Goal: Task Accomplishment & Management: Manage account settings

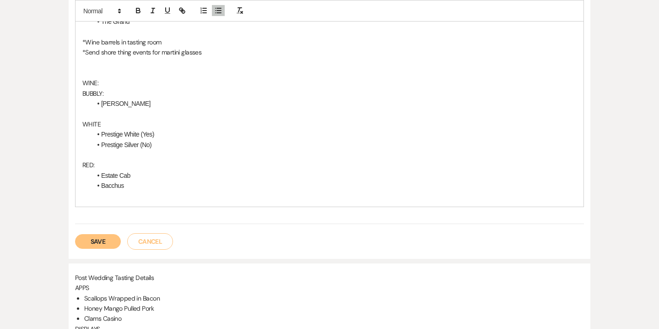
scroll to position [1294, 0]
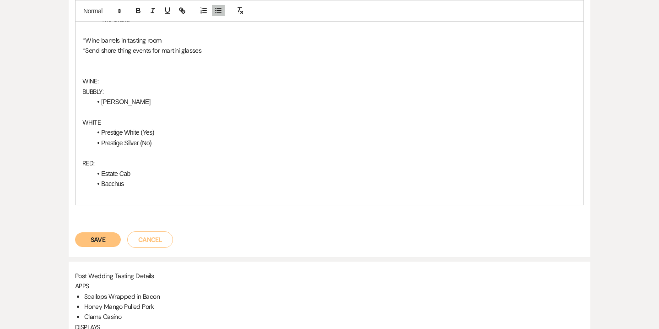
click at [97, 240] on button "Save" at bounding box center [98, 239] width 46 height 15
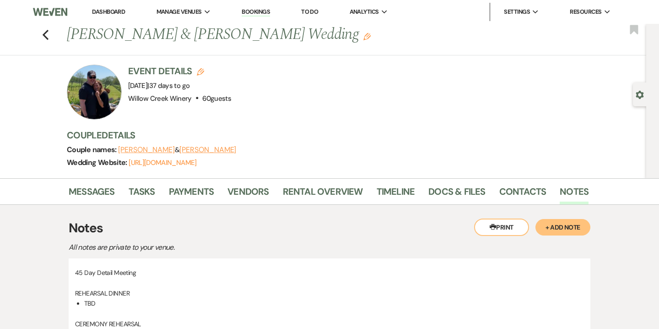
click at [49, 29] on div "Previous [PERSON_NAME] & [PERSON_NAME] Wedding Edit Bookmark" at bounding box center [320, 40] width 651 height 32
click at [43, 32] on icon "Previous" at bounding box center [45, 34] width 7 height 11
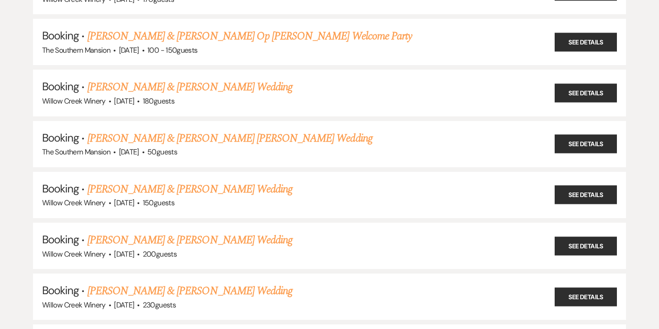
scroll to position [567, 0]
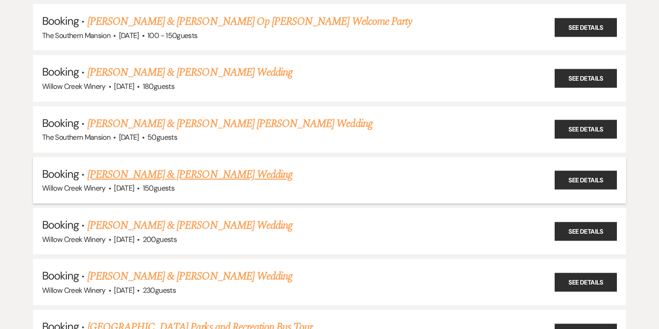
click at [116, 172] on link "[PERSON_NAME] & [PERSON_NAME] Wedding" at bounding box center [189, 174] width 205 height 16
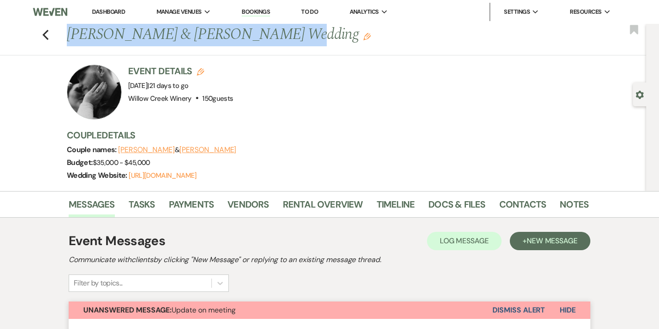
drag, startPoint x: 66, startPoint y: 32, endPoint x: 253, endPoint y: 33, distance: 186.3
click at [253, 33] on h1 "[PERSON_NAME] & [PERSON_NAME] Wedding Edit" at bounding box center [272, 35] width 410 height 22
copy h1 "[PERSON_NAME] & [PERSON_NAME]"
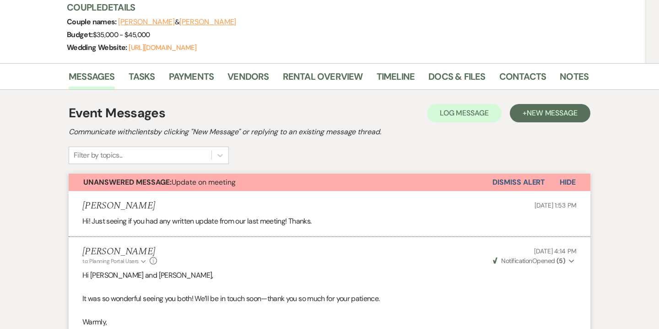
scroll to position [97, 0]
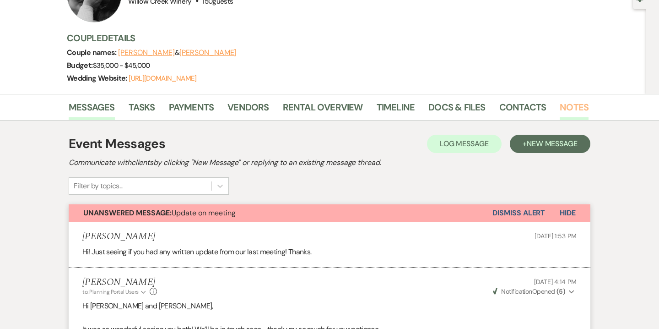
click at [564, 105] on link "Notes" at bounding box center [574, 110] width 29 height 20
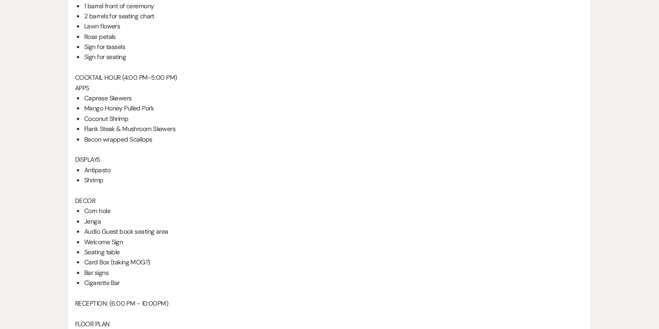
scroll to position [578, 0]
drag, startPoint x: 84, startPoint y: 94, endPoint x: 158, endPoint y: 136, distance: 85.7
copy ul "Caprese Skewers Mango Honey Pulled Pork Coconut Shrimp Flank Steak & Mushroom S…"
click at [113, 156] on p "DISPLAYS" at bounding box center [329, 158] width 509 height 10
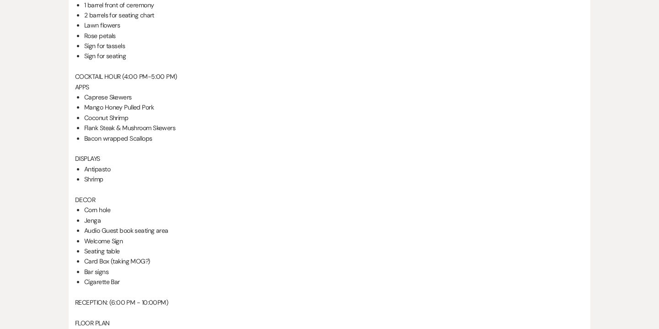
drag, startPoint x: 85, startPoint y: 169, endPoint x: 106, endPoint y: 181, distance: 23.6
click at [106, 181] on ul "Antipasto Shrimp" at bounding box center [334, 174] width 500 height 21
copy ul "Antipasto Shrimp"
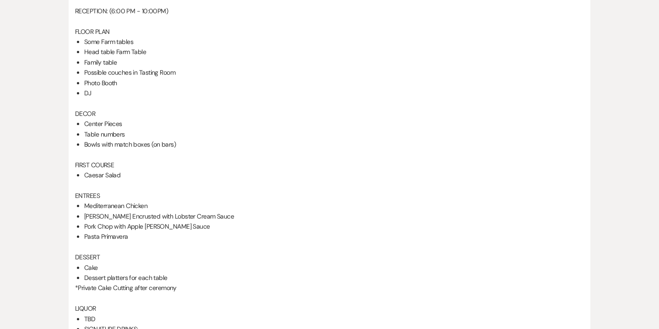
scroll to position [870, 0]
drag, startPoint x: 85, startPoint y: 175, endPoint x: 137, endPoint y: 175, distance: 52.6
click at [137, 175] on li "Caesar Salad" at bounding box center [334, 174] width 500 height 10
copy li "Caesar Salad"
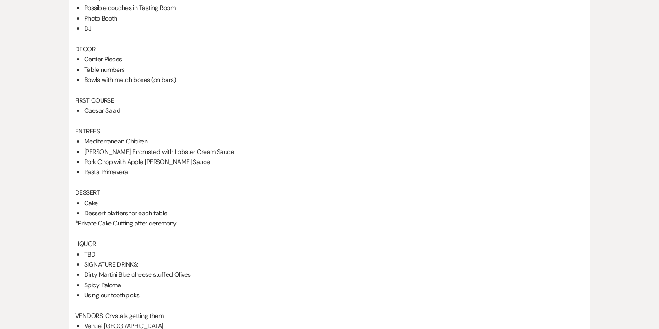
scroll to position [942, 0]
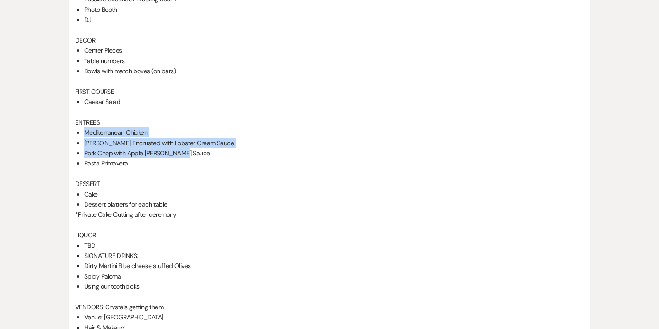
drag, startPoint x: 83, startPoint y: 130, endPoint x: 185, endPoint y: 157, distance: 105.5
click at [185, 157] on div "45- Day Detail Meeting: [PERSON_NAME] & [PERSON_NAME] Wedding REHEARSAL DINNER …" at bounding box center [329, 55] width 509 height 1434
copy ul "Mediterranean Chicken [PERSON_NAME] Encrusted with Lobster Cream Sauce Pork Cho…"
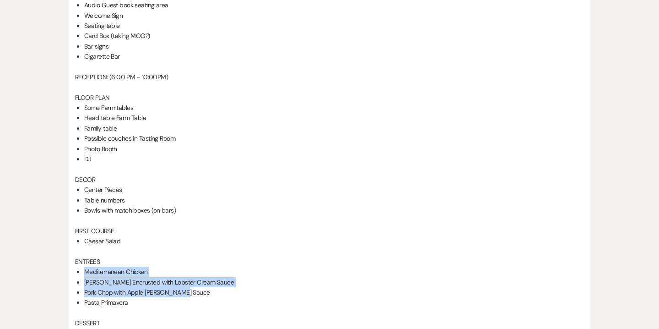
scroll to position [809, 0]
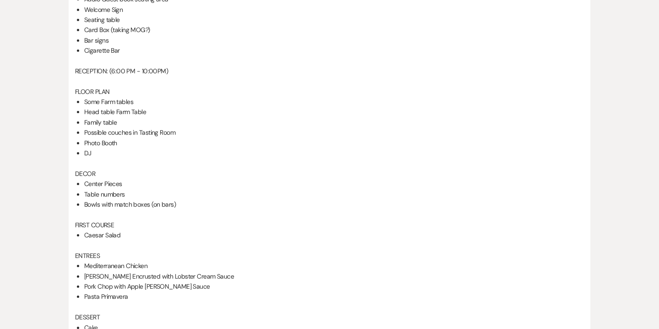
click at [230, 127] on li "Possible couches in Tasting Room" at bounding box center [334, 132] width 500 height 10
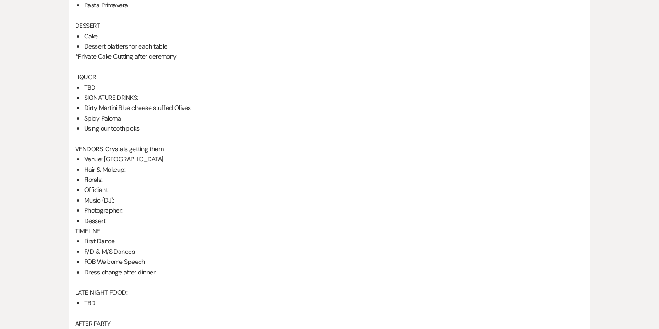
scroll to position [1103, 0]
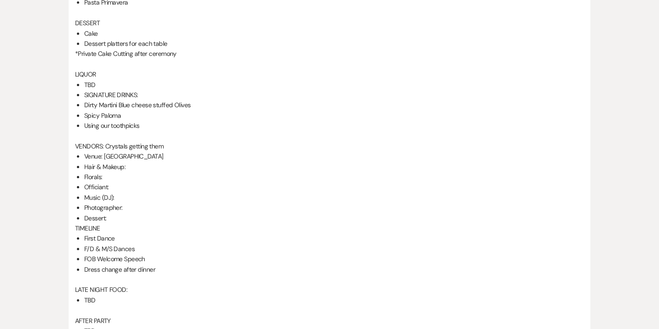
drag, startPoint x: 86, startPoint y: 105, endPoint x: 194, endPoint y: 101, distance: 108.6
click at [194, 101] on li "Dirty Martini Blue cheese stuffed Olives" at bounding box center [334, 105] width 500 height 10
copy li "Dirty Martini Blue cheese stuffed Olives"
drag, startPoint x: 83, startPoint y: 115, endPoint x: 124, endPoint y: 115, distance: 41.2
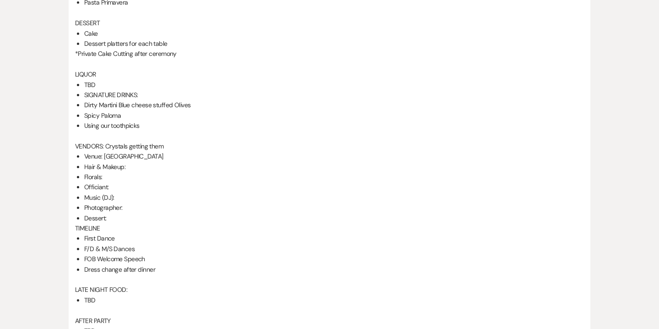
copy li "Spicy Paloma"
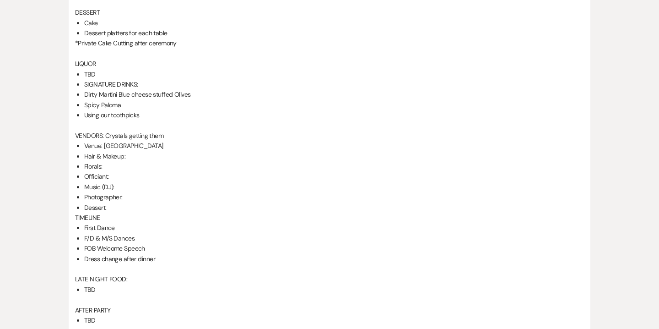
scroll to position [1122, 0]
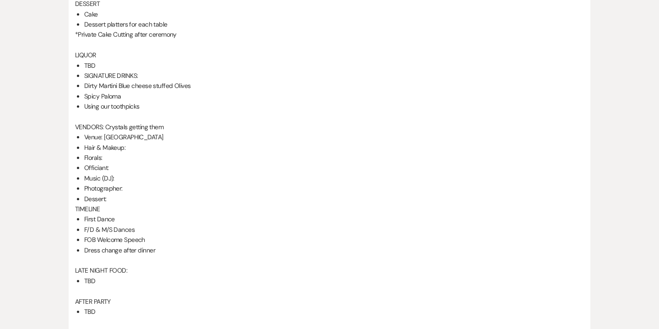
click at [195, 76] on li "SIGNATURE DRINKS:" at bounding box center [334, 75] width 500 height 10
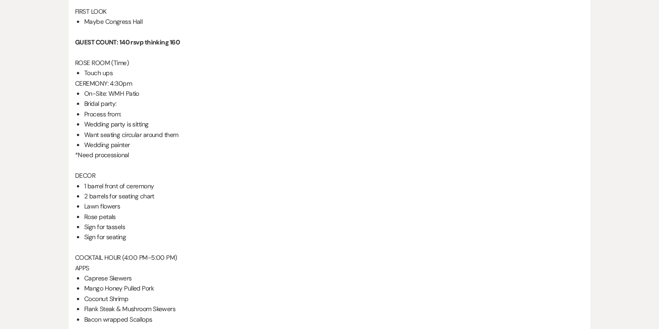
scroll to position [0, 0]
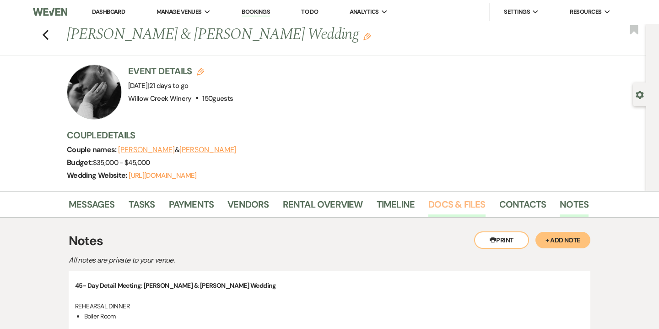
click at [431, 210] on link "Docs & Files" at bounding box center [456, 207] width 57 height 20
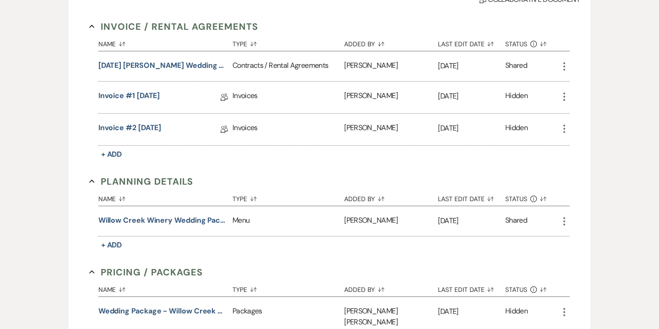
scroll to position [289, 0]
click at [131, 120] on div "Invoice #2 [DATE] Collab Doc" at bounding box center [165, 129] width 134 height 32
click at [136, 125] on link "Invoice #2 [DATE]" at bounding box center [129, 128] width 63 height 14
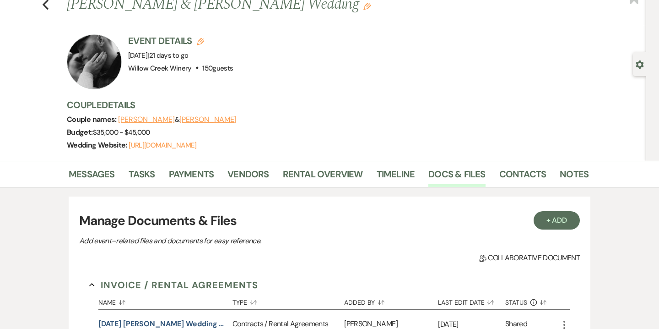
scroll to position [38, 0]
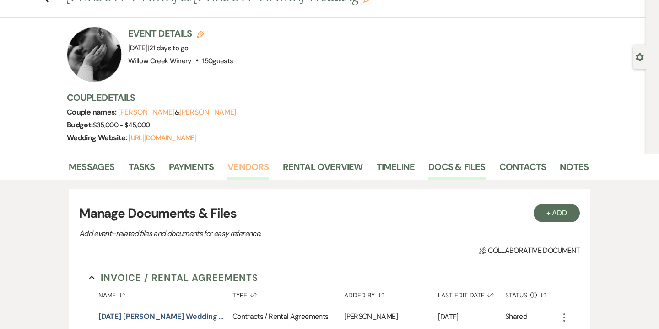
click at [244, 172] on link "Vendors" at bounding box center [247, 169] width 41 height 20
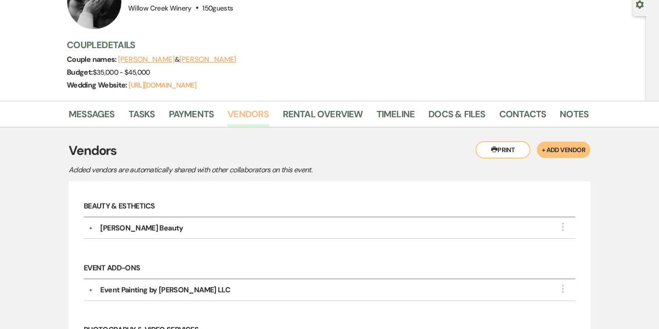
scroll to position [35, 0]
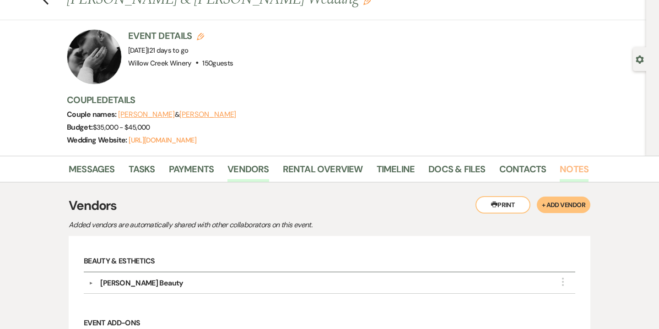
click at [560, 163] on link "Notes" at bounding box center [574, 172] width 29 height 20
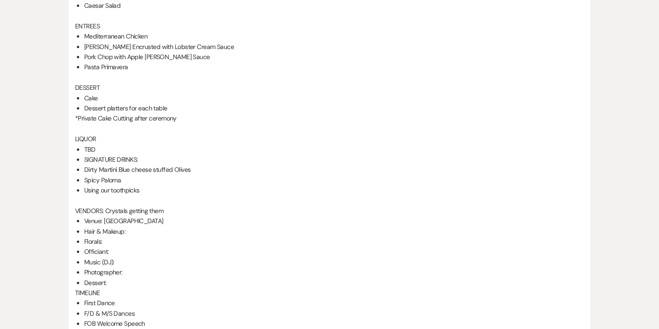
scroll to position [1041, 0]
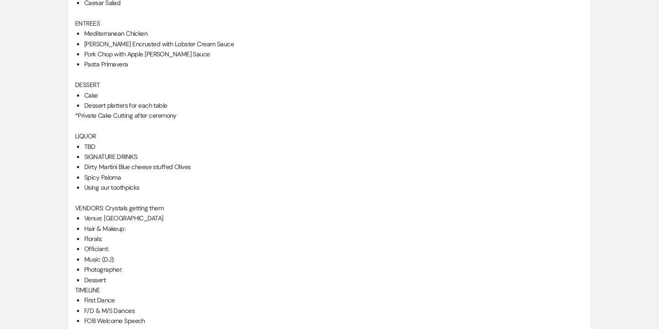
click at [107, 281] on li "Dessert:" at bounding box center [334, 280] width 500 height 10
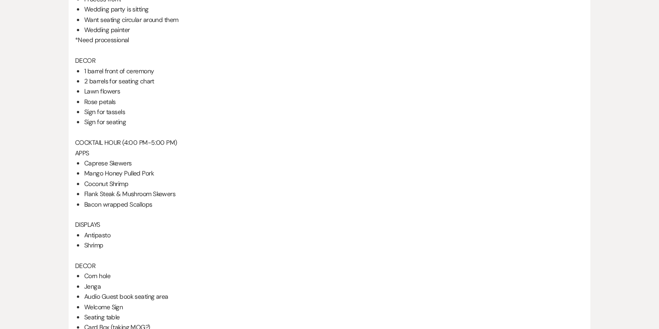
scroll to position [510, 0]
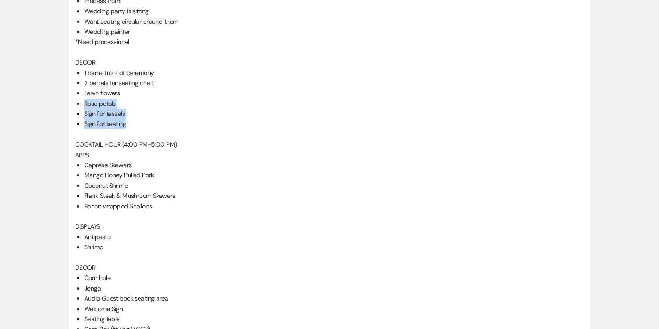
drag, startPoint x: 84, startPoint y: 103, endPoint x: 124, endPoint y: 126, distance: 46.2
click at [124, 126] on ul "1 barrel front of ceremony 2 barrels for seating chart Lawn flowers Rose petals…" at bounding box center [334, 98] width 500 height 61
copy ul "Rose petals Sign for tassels Sign for seatin"
click at [218, 145] on p "COCKTAIL HOUR (4:00 PM-5:00 PM)" at bounding box center [329, 144] width 509 height 10
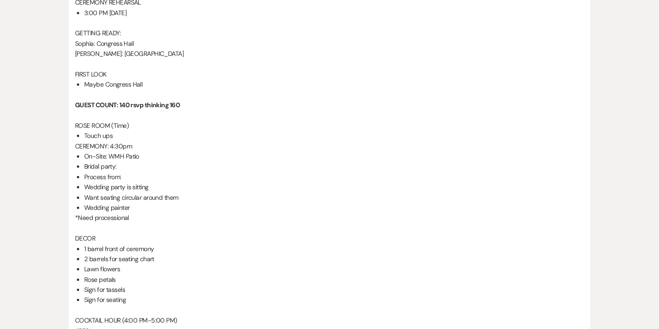
scroll to position [333, 0]
click at [114, 141] on li "Touch ups" at bounding box center [334, 136] width 500 height 10
click at [114, 133] on li "Touch ups" at bounding box center [334, 136] width 500 height 10
click at [119, 142] on p "CEREMONY: 4:30pm" at bounding box center [329, 147] width 509 height 10
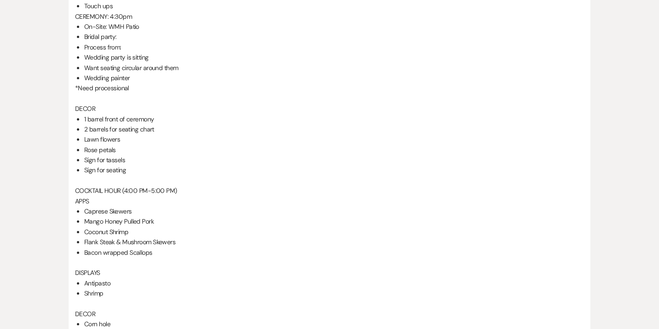
scroll to position [464, 0]
click at [85, 149] on li "Rose petals" at bounding box center [334, 149] width 500 height 10
drag, startPoint x: 85, startPoint y: 148, endPoint x: 126, endPoint y: 166, distance: 44.9
click at [126, 166] on ul "1 barrel front of ceremony 2 barrels for seating chart Lawn flowers Rose petals…" at bounding box center [334, 144] width 500 height 61
copy ul "Rose petals Sign for tassels Sign for seating"
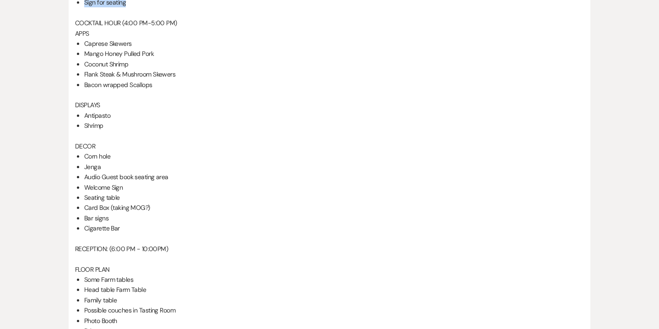
scroll to position [637, 0]
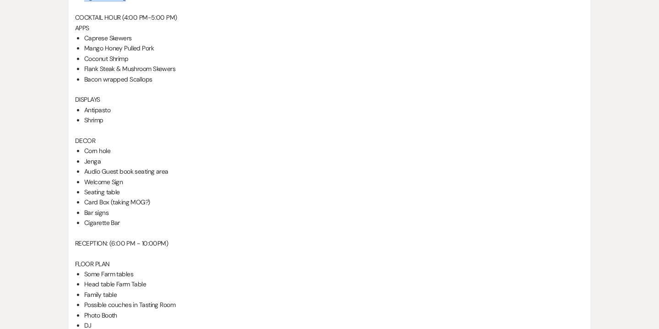
drag, startPoint x: 83, startPoint y: 144, endPoint x: 125, endPoint y: 221, distance: 87.9
copy div "COR Corn hole Jenga Audio Guest book seating area Welcome Sign Seating table Ca…"
click at [134, 156] on li "Jenga" at bounding box center [334, 161] width 500 height 10
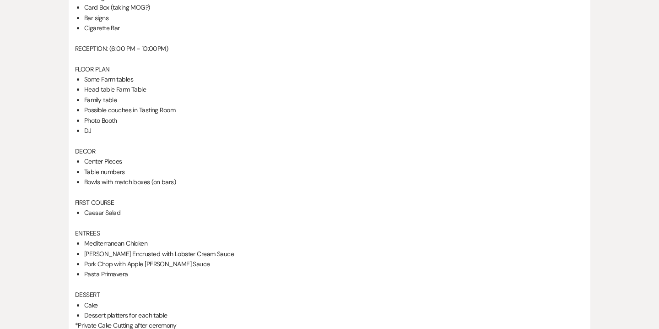
scroll to position [834, 0]
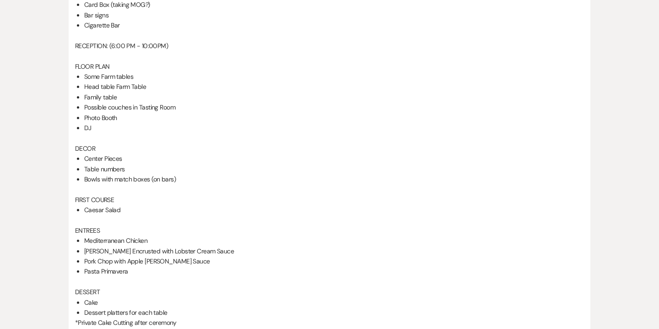
drag, startPoint x: 84, startPoint y: 155, endPoint x: 179, endPoint y: 183, distance: 99.2
click at [179, 183] on div "45- Day Detail Meeting: [PERSON_NAME] & [PERSON_NAME] Wedding REHEARSAL DINNER …" at bounding box center [329, 163] width 509 height 1434
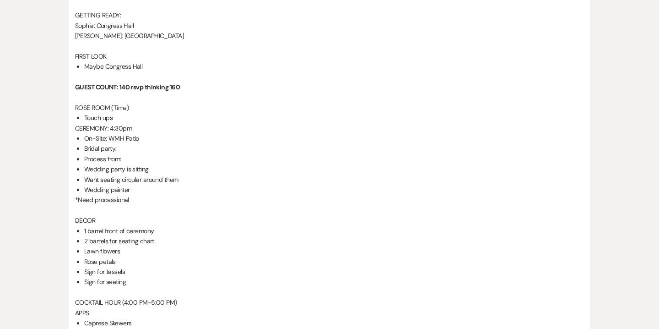
scroll to position [55, 0]
